Goal: Find specific page/section: Find specific page/section

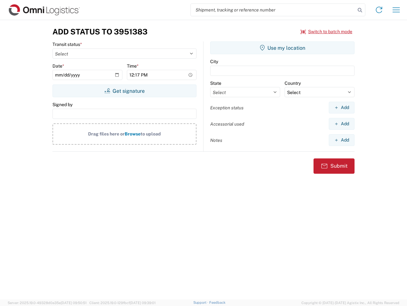
click at [273, 10] on input "search" at bounding box center [273, 10] width 165 height 12
click at [360, 10] on icon at bounding box center [360, 10] width 9 height 9
click at [379, 10] on icon at bounding box center [379, 10] width 10 height 10
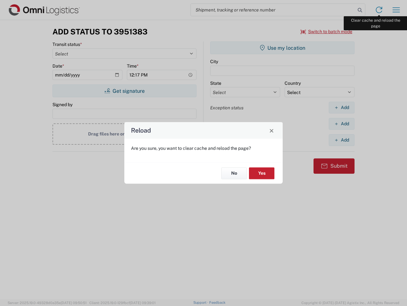
click at [397, 10] on div "Reload Are you sure, you want to clear cache and reload the page? No Yes" at bounding box center [203, 153] width 407 height 306
click at [327, 32] on div "Reload Are you sure, you want to clear cache and reload the page? No Yes" at bounding box center [203, 153] width 407 height 306
click at [124, 91] on div "Reload Are you sure, you want to clear cache and reload the page? No Yes" at bounding box center [203, 153] width 407 height 306
click at [283, 48] on div "Reload Are you sure, you want to clear cache and reload the page? No Yes" at bounding box center [203, 153] width 407 height 306
click at [342, 107] on div "Reload Are you sure, you want to clear cache and reload the page? No Yes" at bounding box center [203, 153] width 407 height 306
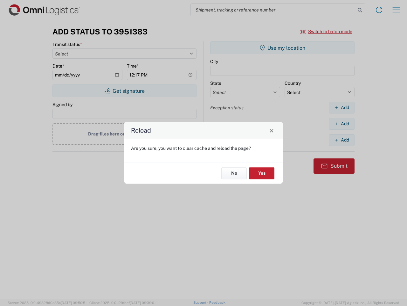
click at [342, 124] on div "Reload Are you sure, you want to clear cache and reload the page? No Yes" at bounding box center [203, 153] width 407 height 306
click at [342, 140] on div "Reload Are you sure, you want to clear cache and reload the page? No Yes" at bounding box center [203, 153] width 407 height 306
